Goal: Task Accomplishment & Management: Use online tool/utility

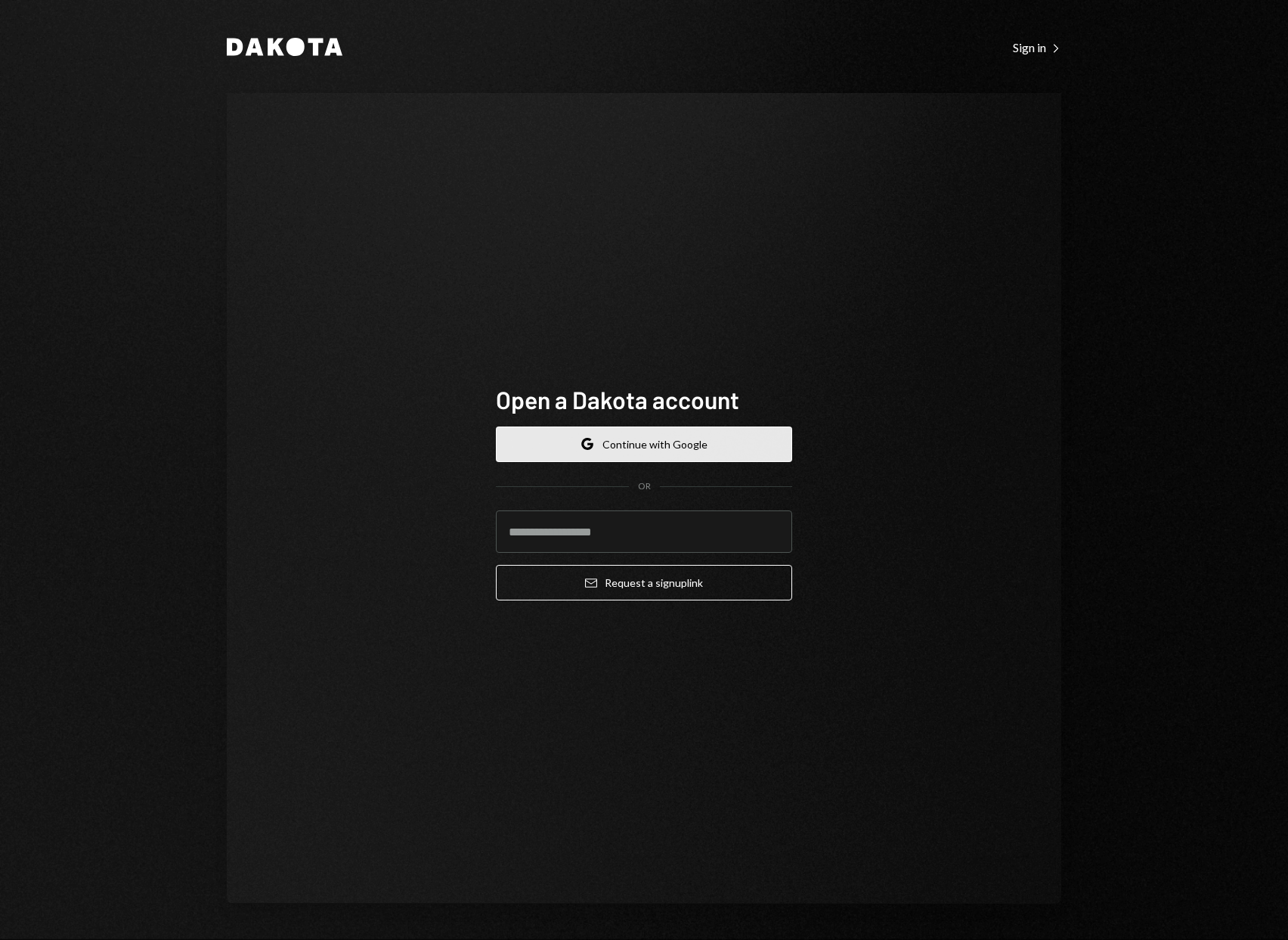
click at [755, 454] on button "Google Continue with Google" at bounding box center [644, 443] width 297 height 36
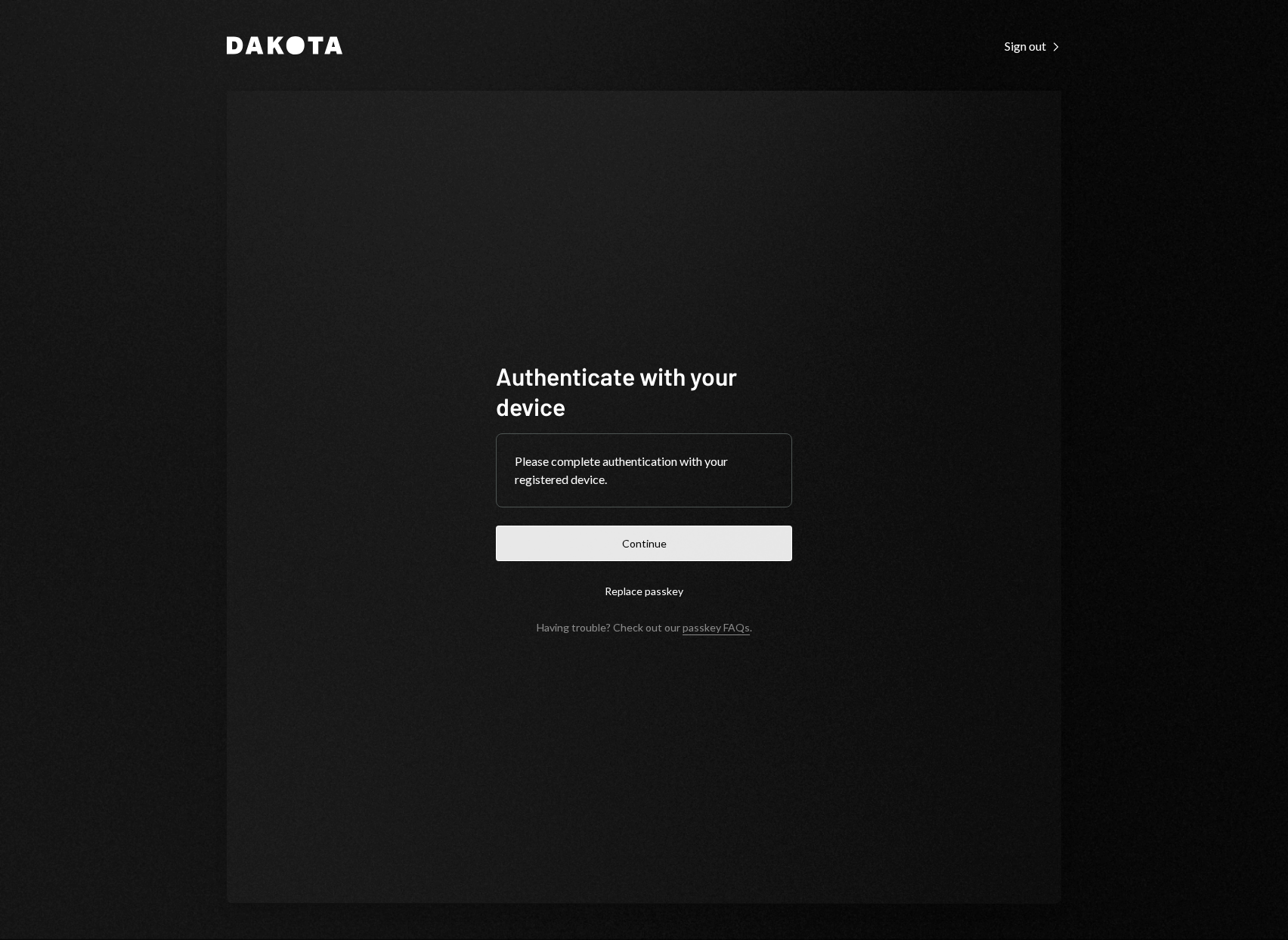
click at [646, 551] on button "Continue" at bounding box center [644, 543] width 297 height 36
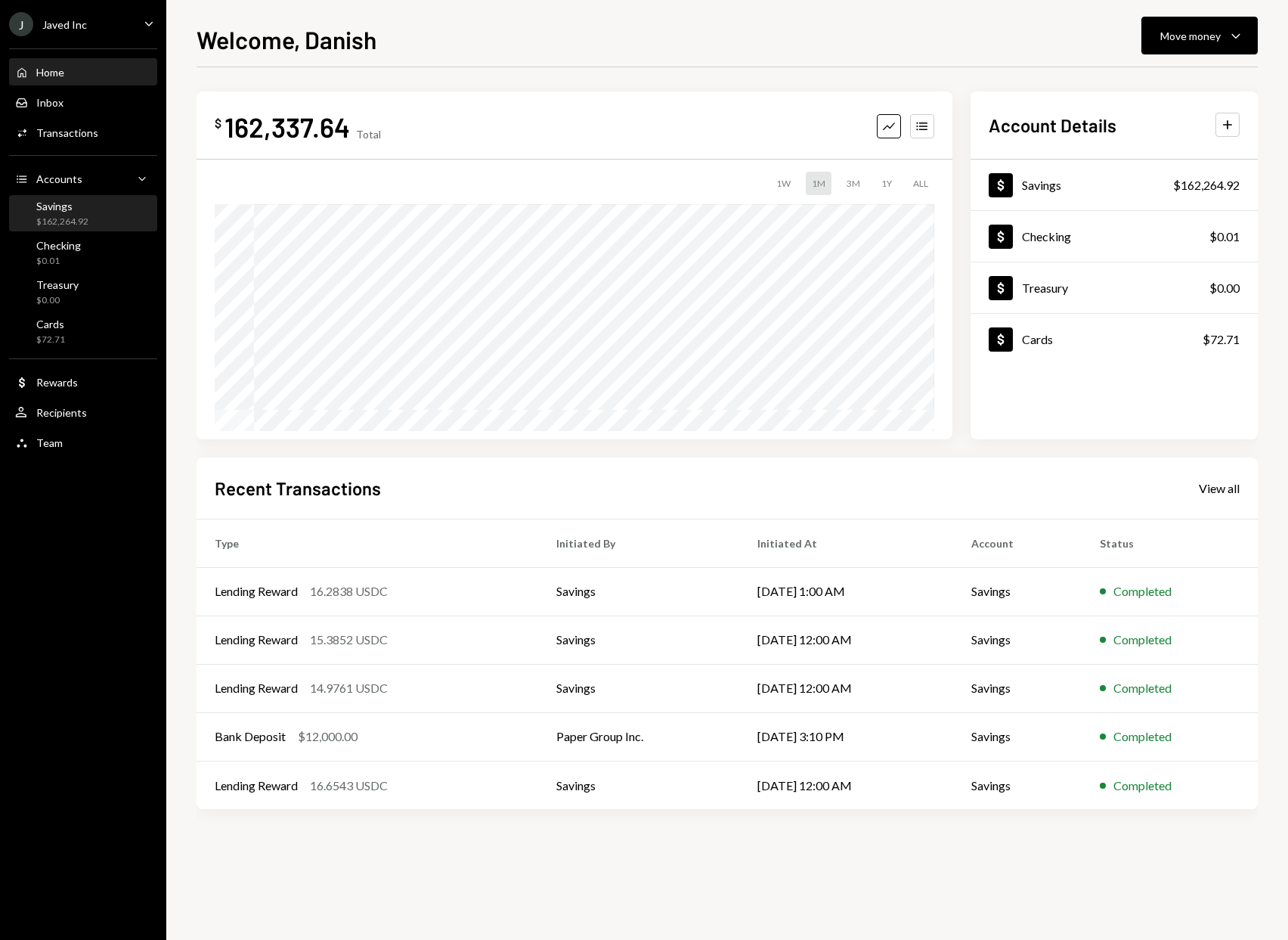
click at [28, 209] on div "Savings $162,264.92" at bounding box center [52, 214] width 73 height 29
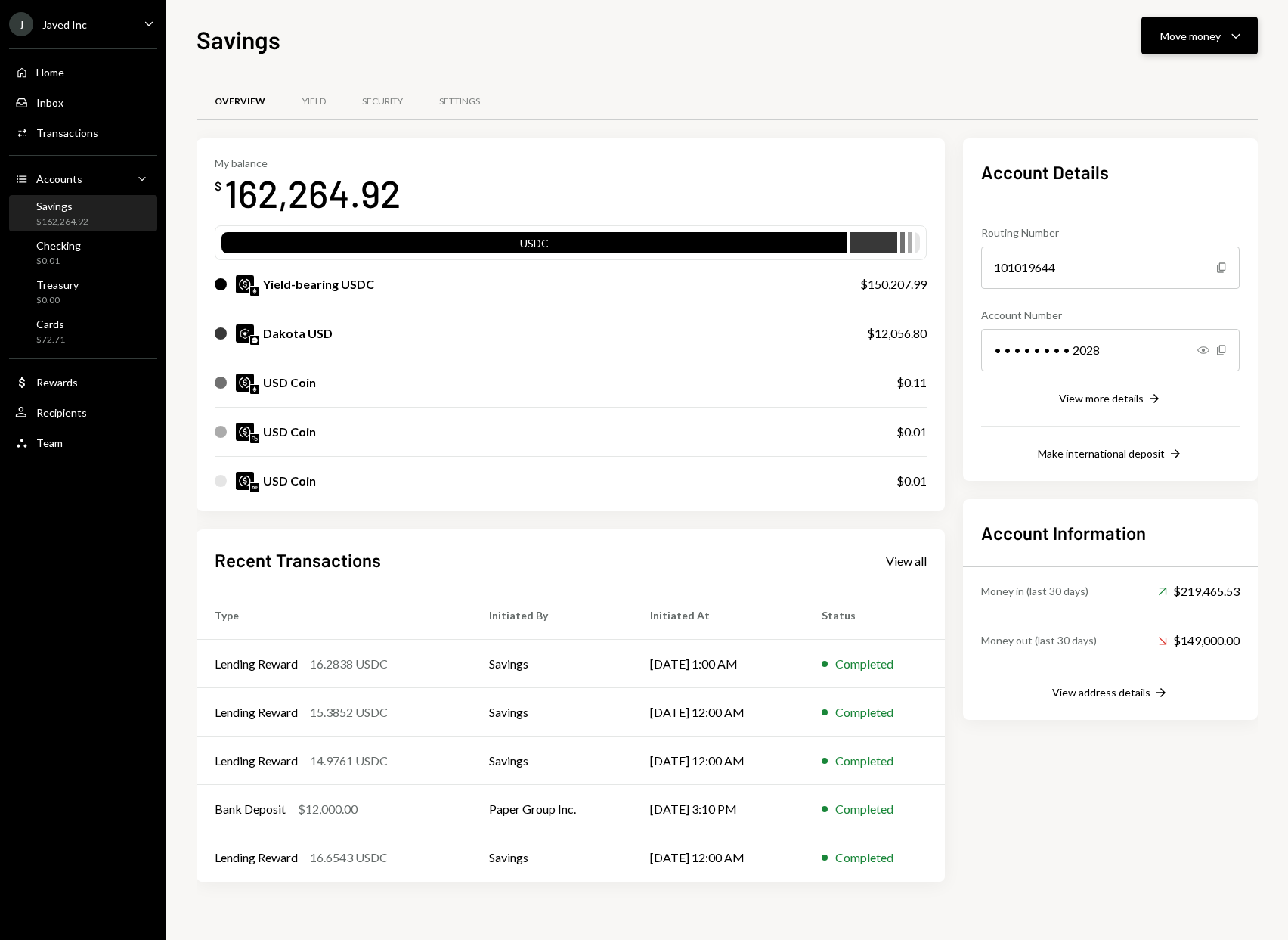
click at [1188, 42] on div "Move money" at bounding box center [1190, 36] width 61 height 15
click at [1225, 86] on div "Send" at bounding box center [1188, 81] width 110 height 15
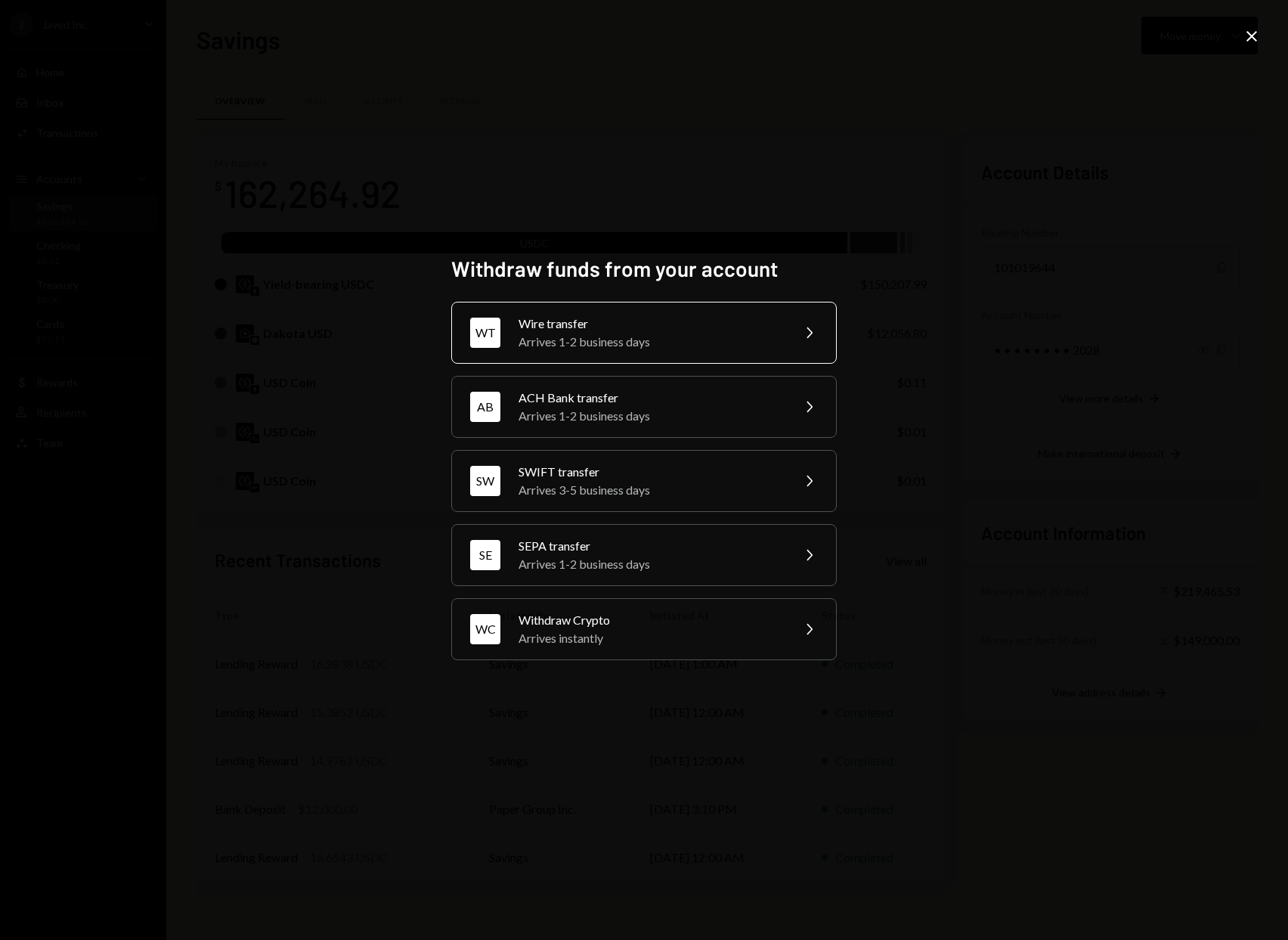
click at [583, 338] on div "Arrives 1-2 business days" at bounding box center [650, 341] width 263 height 18
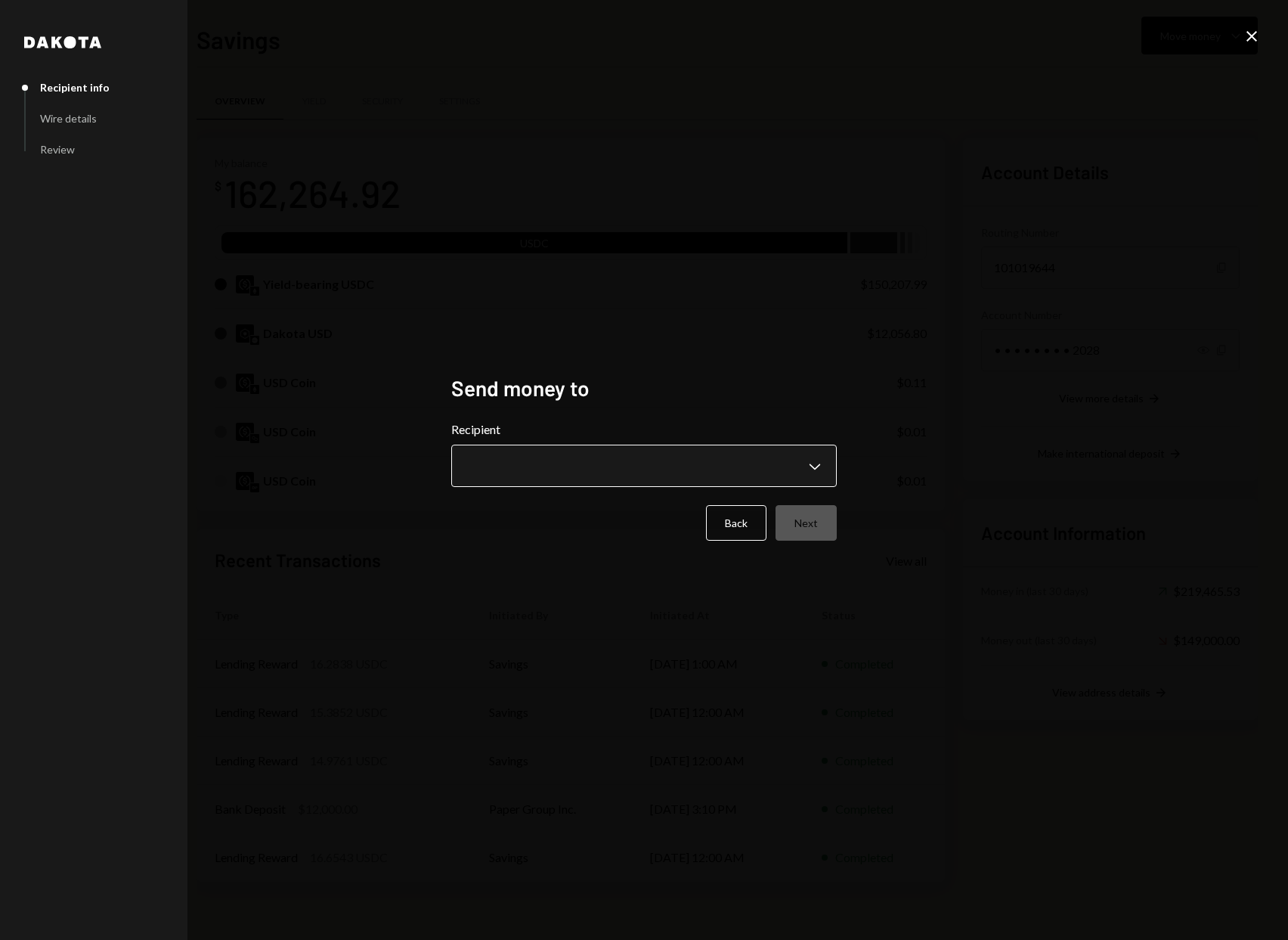
click at [591, 472] on body "J Javed Inc Caret Down Home Home Inbox Inbox Activities Transactions Accounts A…" at bounding box center [644, 470] width 1288 height 940
click at [589, 408] on div "**********" at bounding box center [644, 470] width 386 height 190
click at [1251, 37] on icon at bounding box center [1251, 36] width 11 height 11
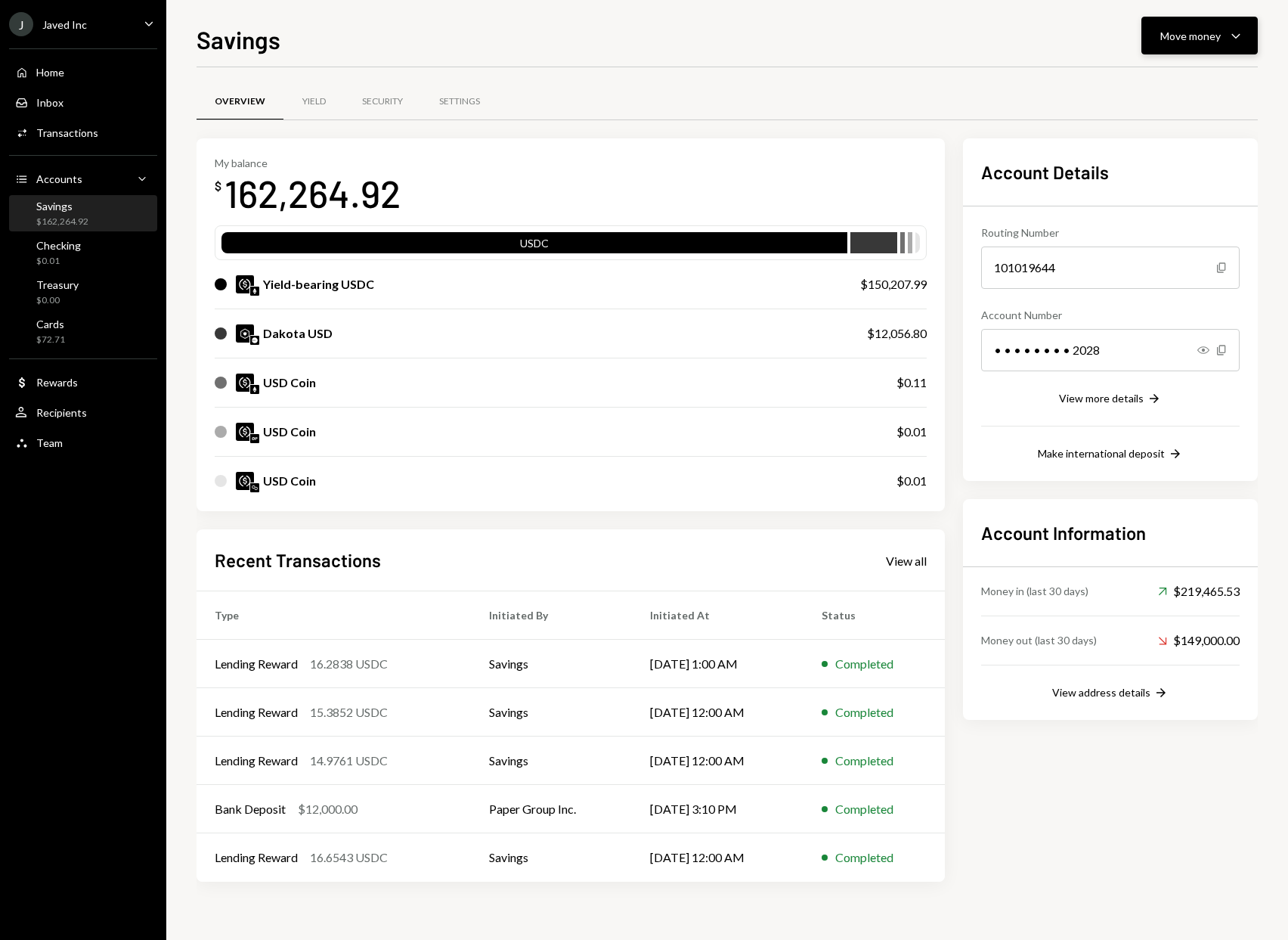
click at [1194, 31] on div "Move money" at bounding box center [1190, 36] width 61 height 15
click at [1149, 87] on div "Send" at bounding box center [1188, 81] width 110 height 15
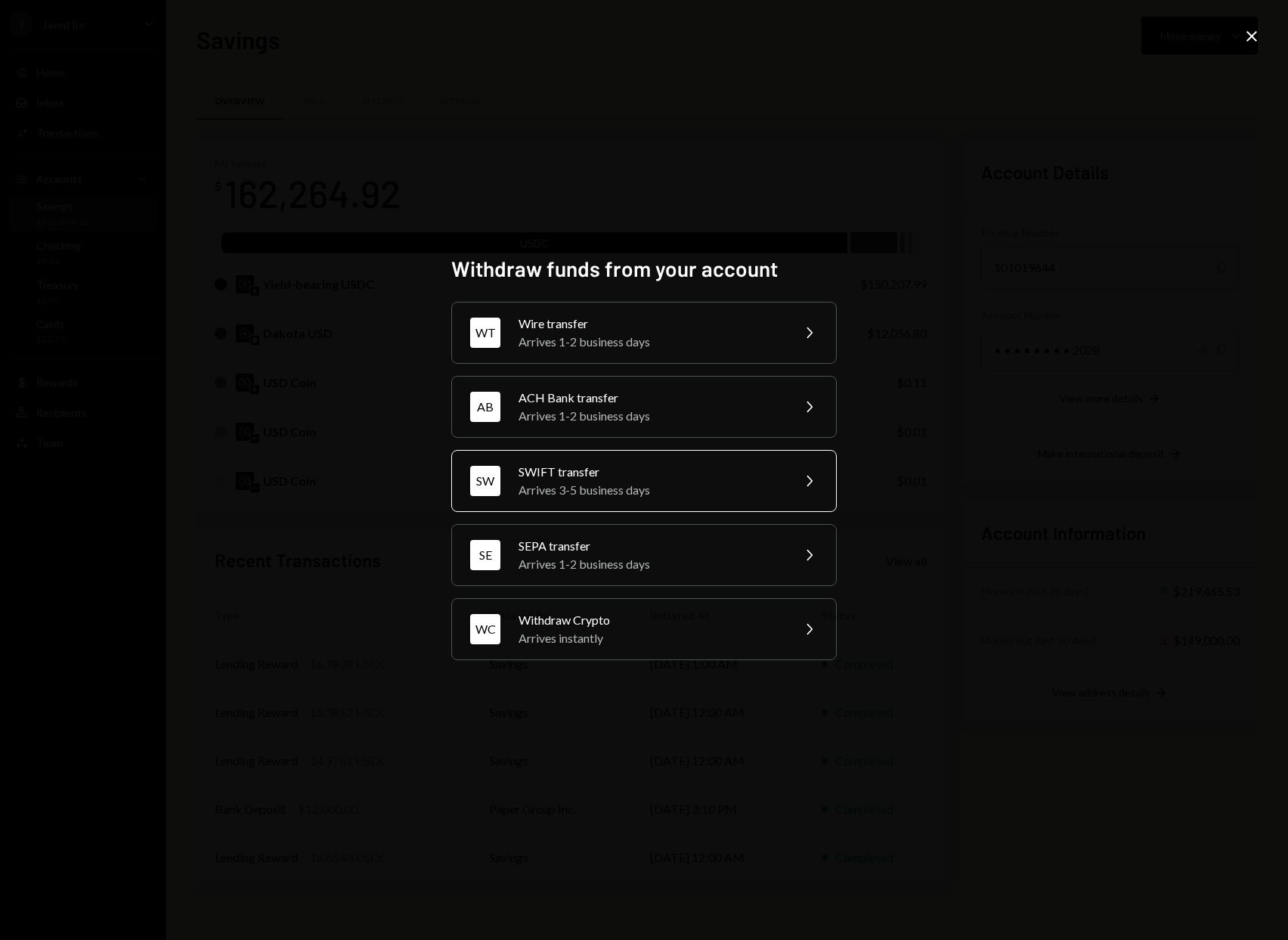
click at [790, 464] on div "[PERSON_NAME] transfer Arrives 3-5 business days Chevron Right" at bounding box center [644, 481] width 386 height 62
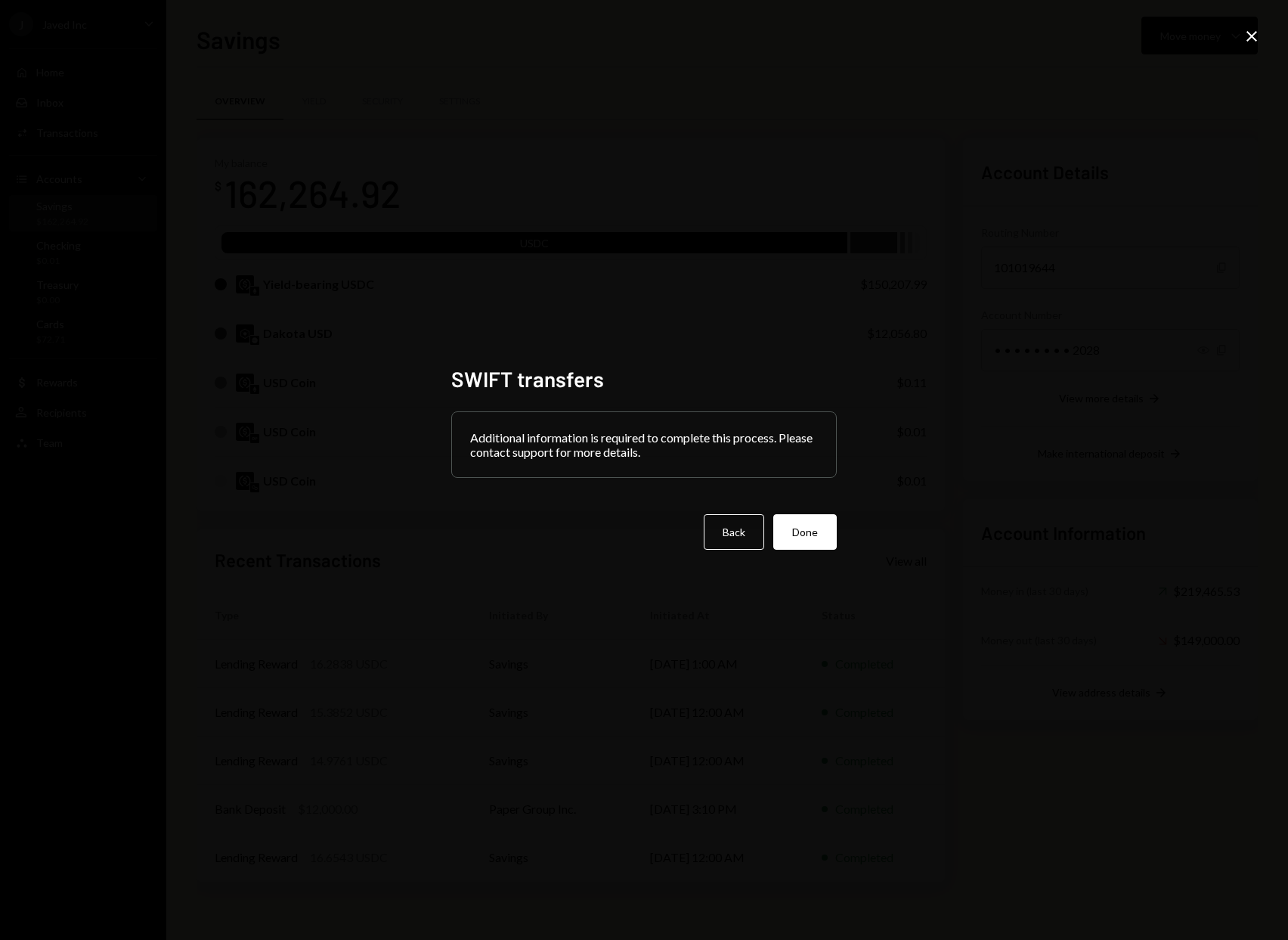
click at [772, 440] on div "Additional information is required to complete this process. Please contact sup…" at bounding box center [644, 443] width 385 height 65
click at [826, 545] on button "Done" at bounding box center [806, 531] width 64 height 36
